Goal: Transaction & Acquisition: Purchase product/service

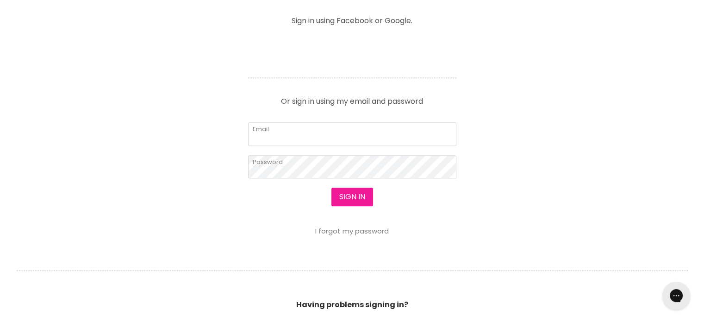
scroll to position [370, 0]
type input "cs.discountsalonsupplies@gmail.com"
click at [354, 194] on button "Sign in" at bounding box center [352, 195] width 42 height 19
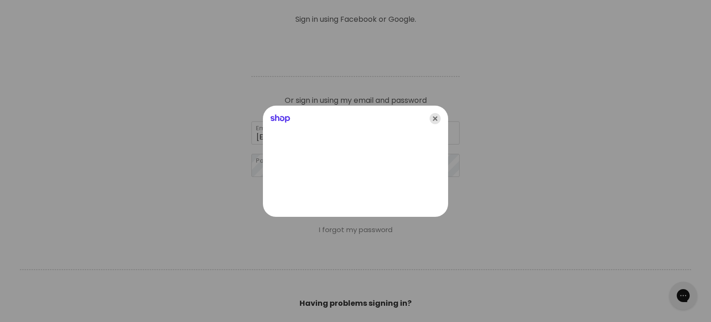
click at [435, 118] on icon "Close" at bounding box center [434, 118] width 11 height 11
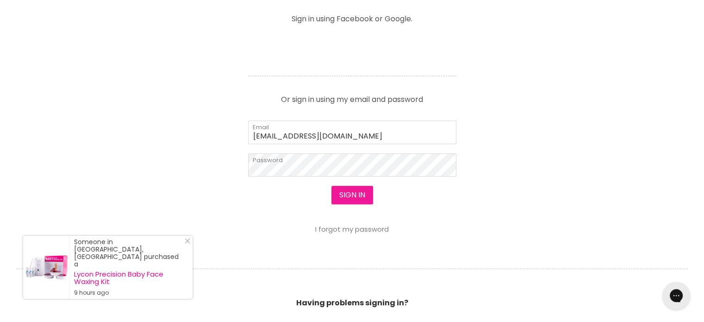
click at [361, 194] on button "Sign in" at bounding box center [352, 195] width 42 height 19
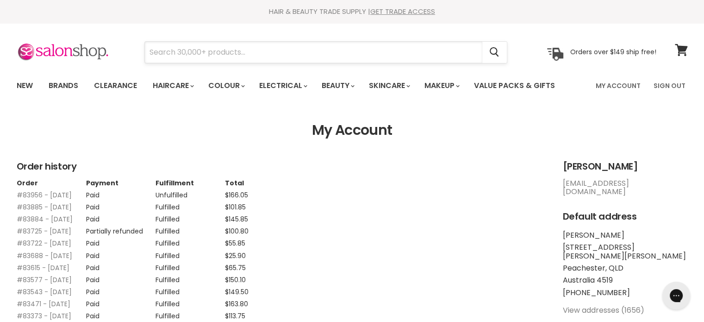
paste input "Alfaparf Semi Di Lino Smooth"
type input "Alfaparf Semi Di Lino Smooth"
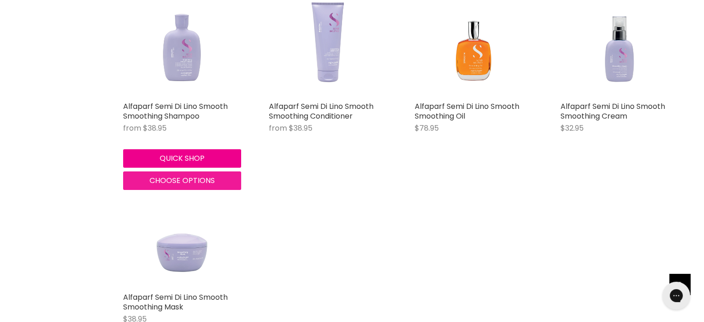
click at [174, 177] on span "Choose options" at bounding box center [181, 180] width 65 height 11
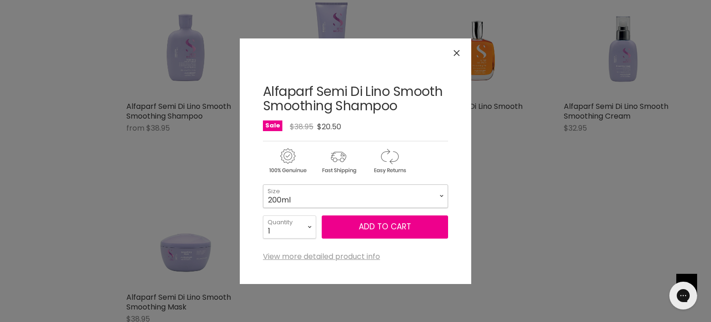
click at [347, 197] on select "200ml 1 Litre" at bounding box center [355, 195] width 185 height 23
click at [263, 184] on select "200ml 1 Litre" at bounding box center [355, 195] width 185 height 23
select select "1 Litre"
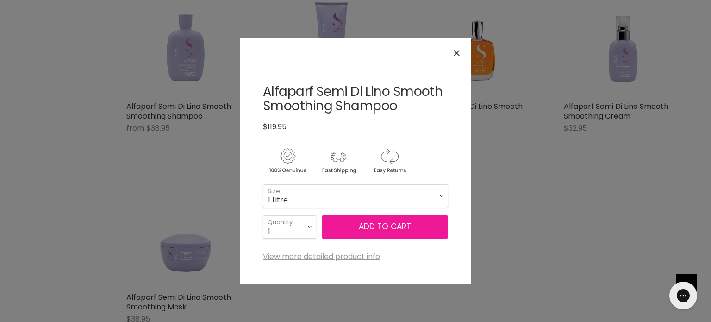
click at [360, 223] on button "Add to cart" at bounding box center [385, 226] width 126 height 23
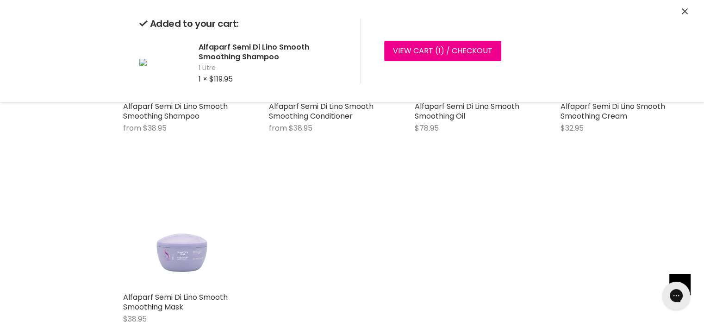
click at [683, 11] on icon "Close" at bounding box center [685, 11] width 6 height 6
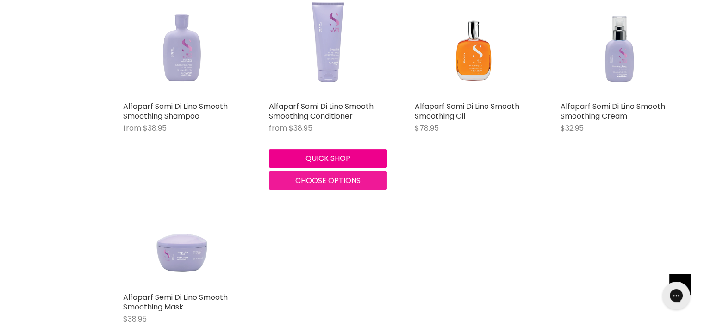
click at [321, 179] on span "Choose options" at bounding box center [327, 180] width 65 height 11
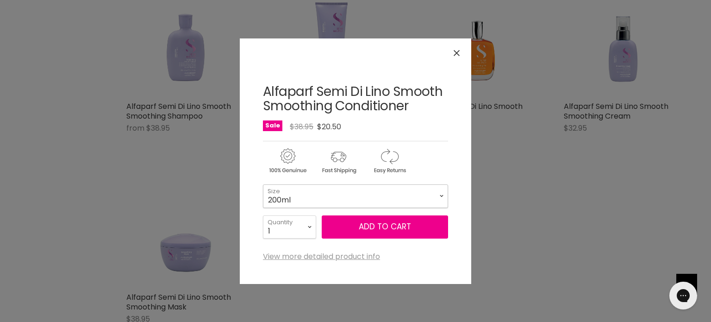
click at [335, 192] on select "200ml 1 Litre" at bounding box center [355, 195] width 185 height 23
click at [263, 184] on select "200ml 1 Litre" at bounding box center [355, 195] width 185 height 23
select select "1 Litre"
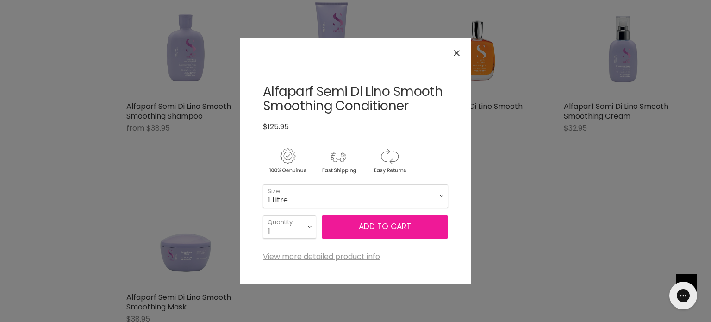
click at [370, 231] on button "Add to cart" at bounding box center [385, 226] width 126 height 23
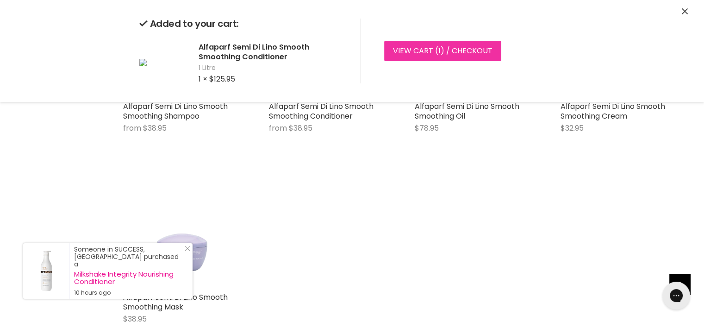
click at [408, 50] on link "View cart ( 1 ) / Checkout" at bounding box center [442, 51] width 117 height 20
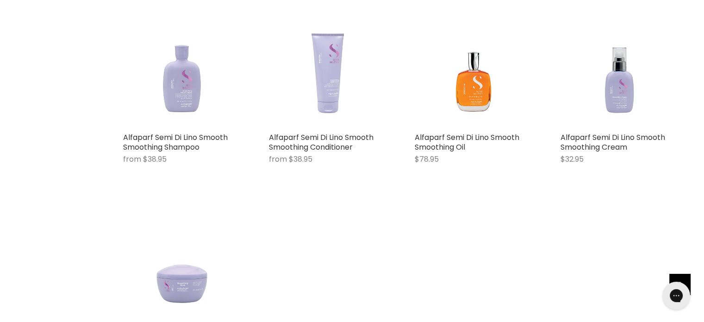
type input "Alfaparf Semi Di Lino Smooth"
click at [319, 85] on img "Main content" at bounding box center [328, 69] width 118 height 118
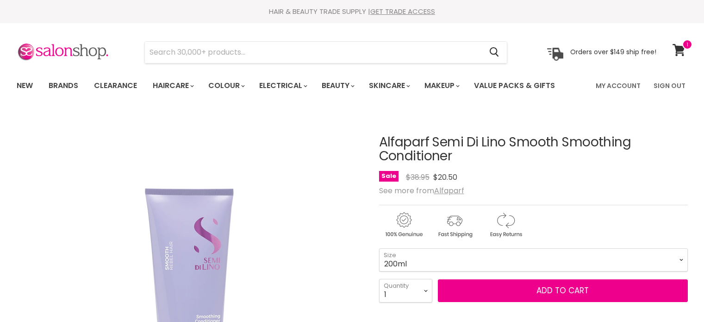
scroll to position [139, 0]
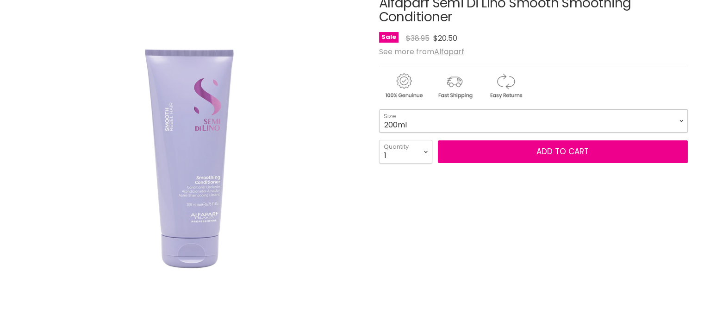
click at [476, 125] on select "200ml 1 Litre" at bounding box center [533, 120] width 309 height 23
click at [434, 123] on select "200ml 1 Litre" at bounding box center [533, 120] width 309 height 23
click at [379, 109] on select "200ml 1 Litre" at bounding box center [533, 120] width 309 height 23
select select "1 Litre"
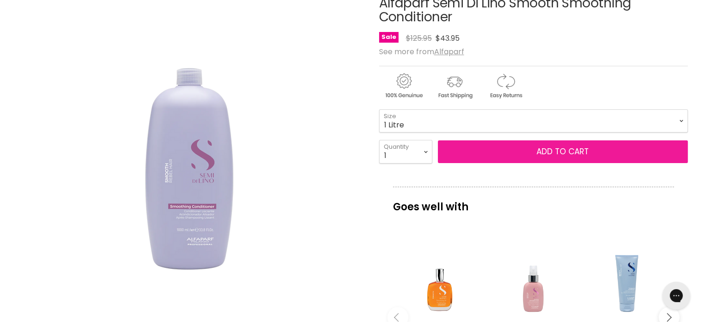
click at [532, 153] on button "Add to cart" at bounding box center [563, 151] width 250 height 23
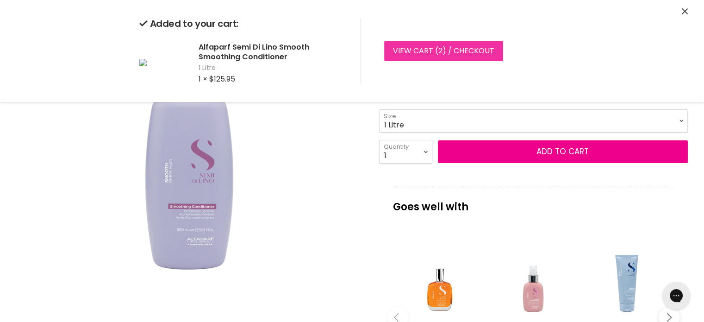
click at [429, 48] on link "View cart ( 2 ) / Checkout" at bounding box center [443, 51] width 119 height 20
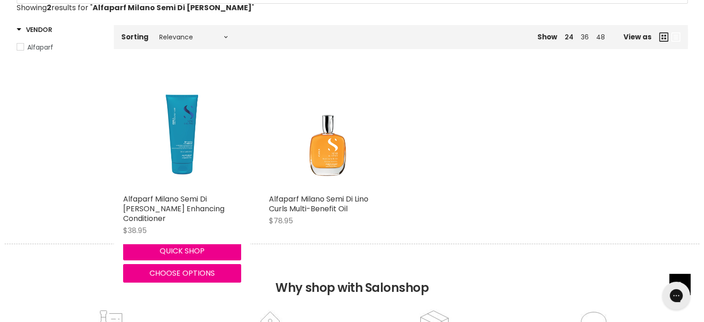
click at [174, 147] on img "Main content" at bounding box center [182, 130] width 118 height 118
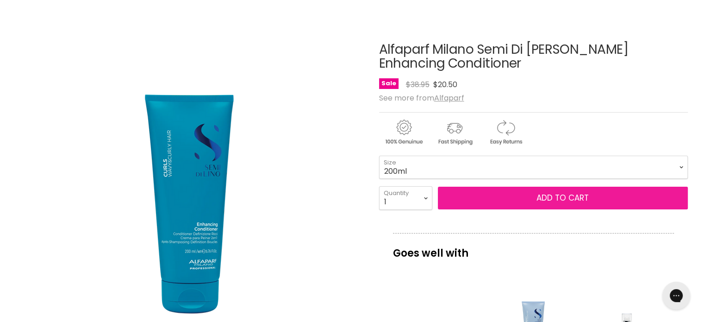
click at [550, 192] on span "Add to cart" at bounding box center [562, 197] width 52 height 11
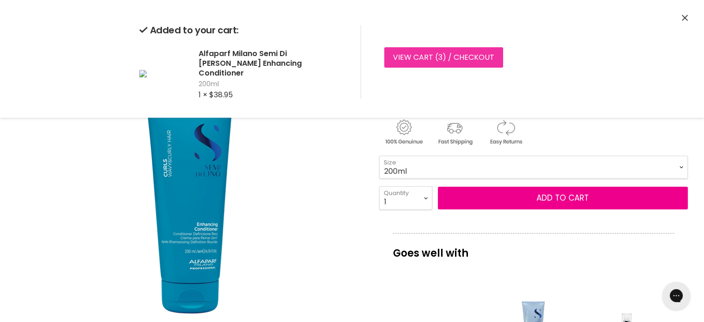
click at [431, 56] on link "View cart ( 3 ) / Checkout" at bounding box center [443, 57] width 119 height 20
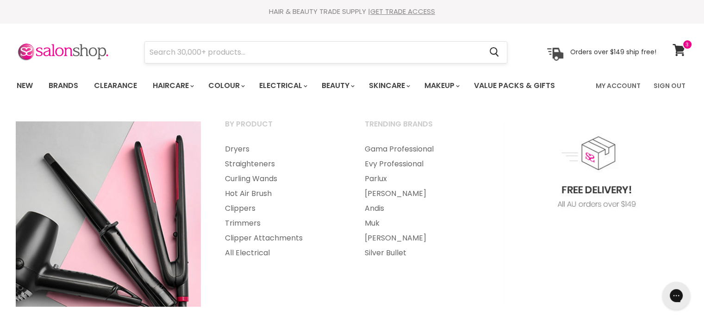
click at [233, 47] on input "Search" at bounding box center [313, 52] width 337 height 21
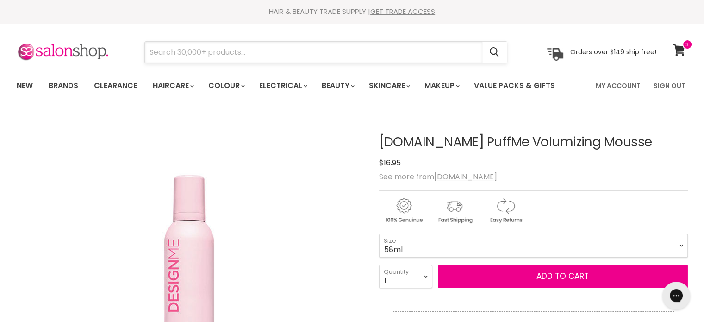
click at [233, 42] on input "Search" at bounding box center [313, 52] width 337 height 21
paste input "[DOMAIN_NAME] Puff Me Light"
type input "[DOMAIN_NAME] Puff Me Light"
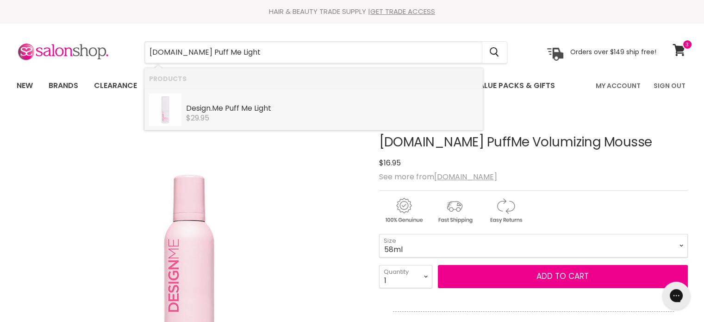
click at [256, 108] on b "Light" at bounding box center [262, 108] width 17 height 11
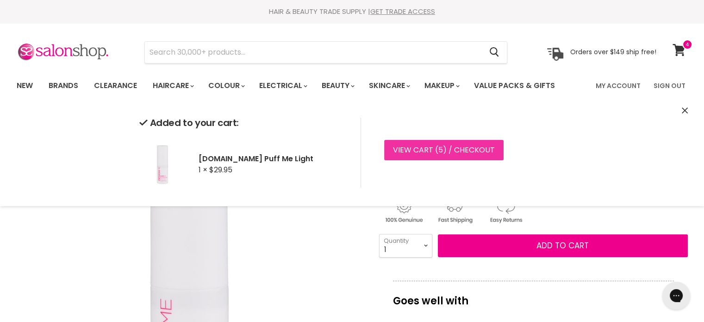
click at [405, 146] on link "View cart ( 5 ) / Checkout" at bounding box center [443, 150] width 119 height 20
